Goal: Find specific page/section: Find specific page/section

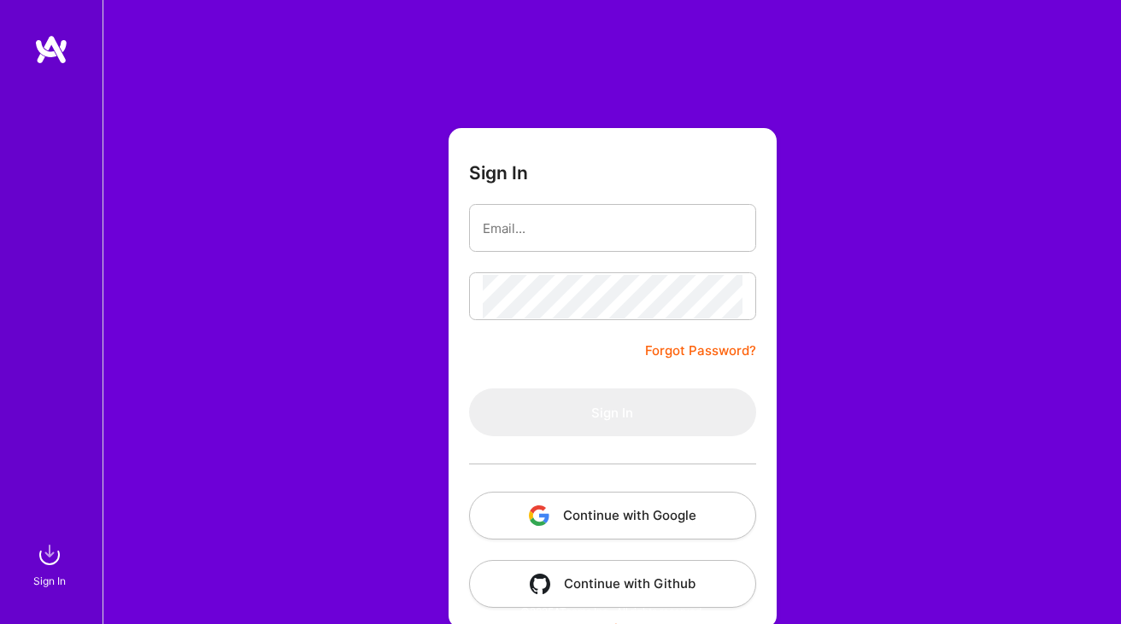
click at [598, 506] on button "Continue with Google" at bounding box center [612, 516] width 287 height 48
